Goal: Task Accomplishment & Management: Manage account settings

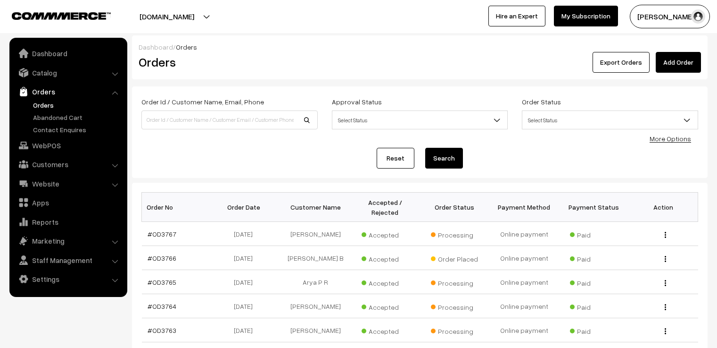
scroll to position [47, 0]
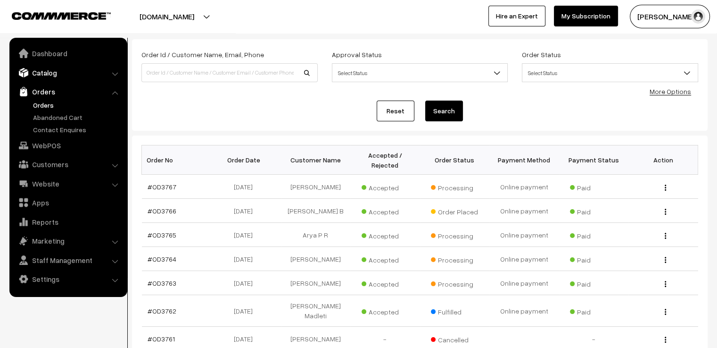
click at [43, 75] on link "Catalog" at bounding box center [68, 72] width 112 height 17
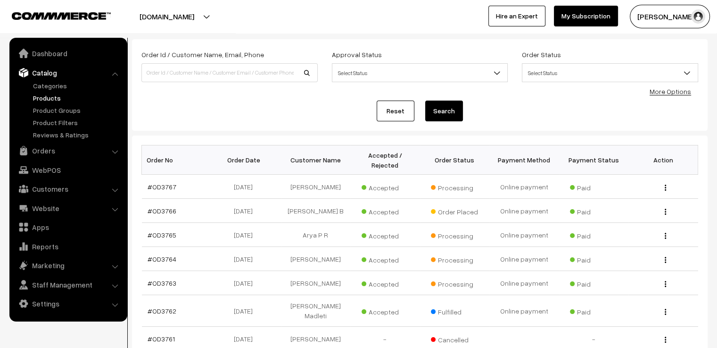
click at [42, 95] on link "Products" at bounding box center [77, 98] width 93 height 10
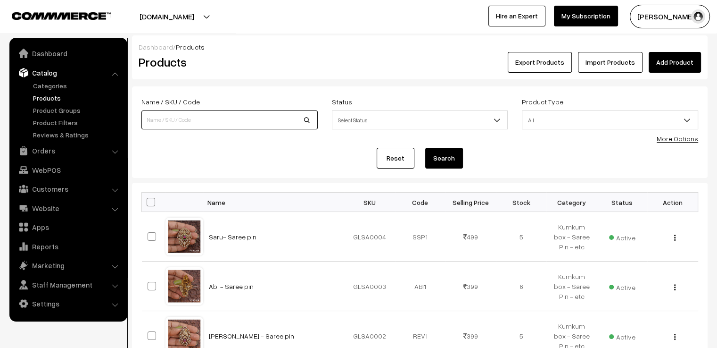
drag, startPoint x: 0, startPoint y: 0, endPoint x: 166, endPoint y: 111, distance: 199.2
click at [166, 111] on input at bounding box center [229, 119] width 176 height 19
type input "ami"
click at [425, 148] on button "Search" at bounding box center [444, 158] width 38 height 21
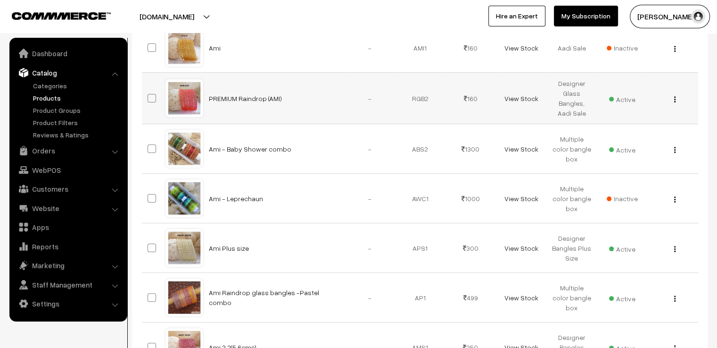
scroll to position [236, 0]
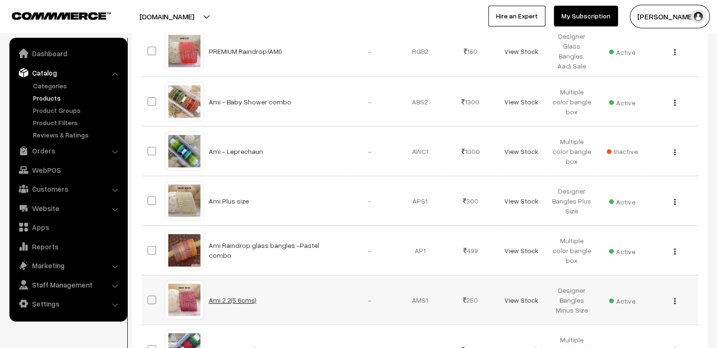
click at [226, 296] on link "Ami 2.2(5.6cms)" at bounding box center [233, 300] width 48 height 8
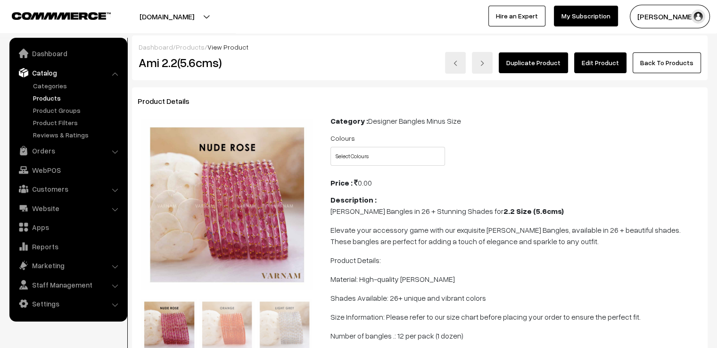
click at [607, 58] on link "Edit Product" at bounding box center [600, 62] width 52 height 21
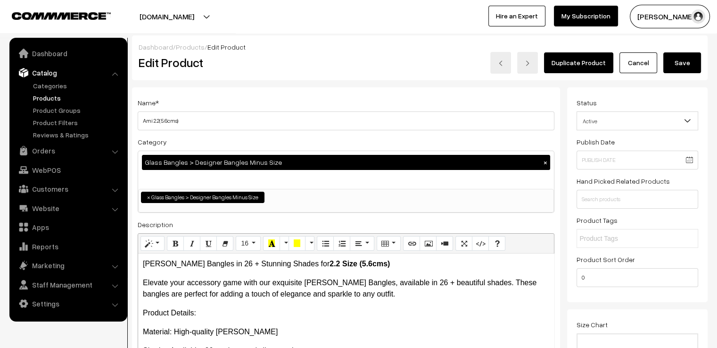
click at [637, 58] on link "Cancel" at bounding box center [639, 62] width 38 height 21
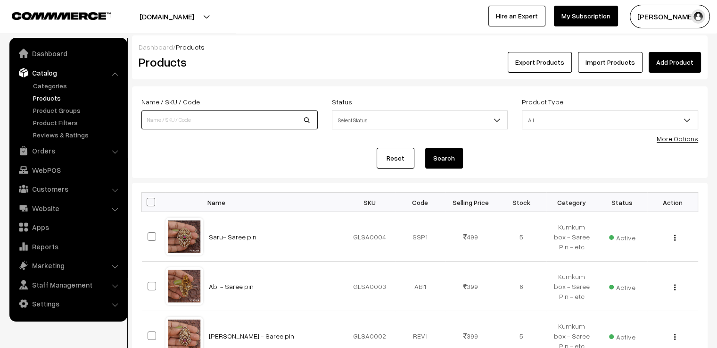
click at [220, 120] on input at bounding box center [229, 119] width 176 height 19
type input "[PERSON_NAME]"
click at [425, 148] on button "Search" at bounding box center [444, 158] width 38 height 21
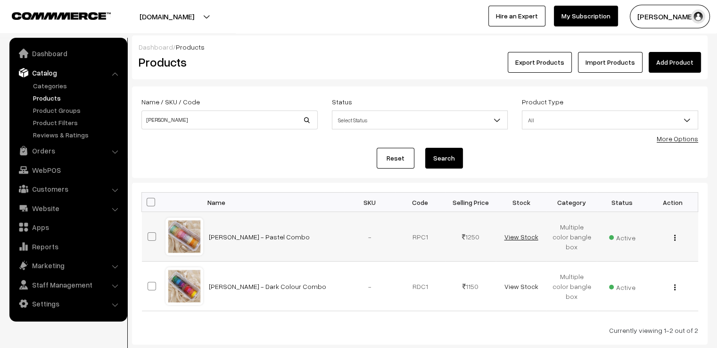
click at [516, 238] on link "View Stock" at bounding box center [521, 237] width 34 height 8
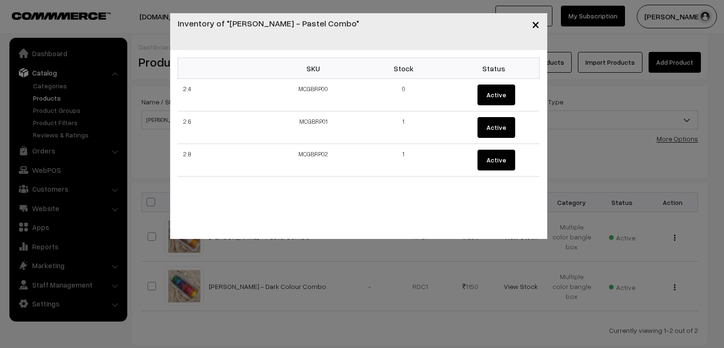
click at [543, 25] on button "×" at bounding box center [535, 23] width 23 height 29
